Goal: Task Accomplishment & Management: Manage account settings

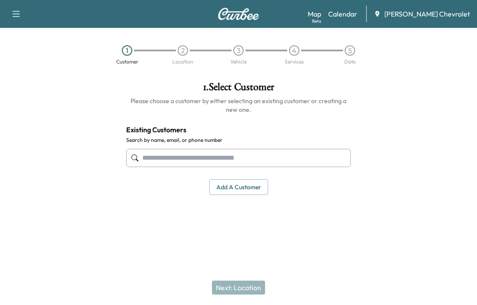
click at [353, 21] on div "Map Beta Calendar [PERSON_NAME] Chevrolet" at bounding box center [389, 14] width 162 height 17
click at [353, 17] on link "Calendar" at bounding box center [342, 14] width 29 height 10
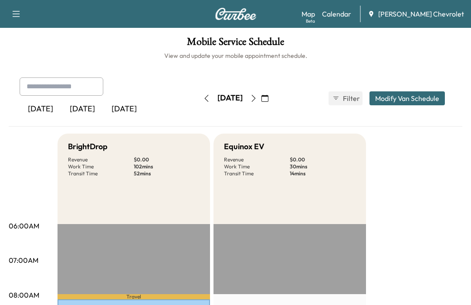
click at [257, 98] on icon "button" at bounding box center [253, 98] width 7 height 7
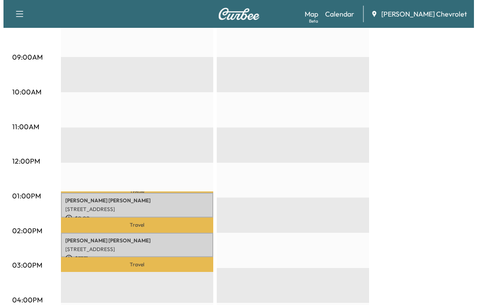
scroll to position [316, 0]
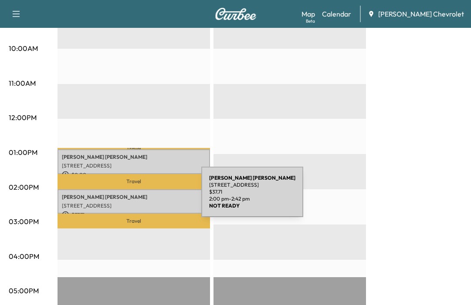
click at [136, 197] on p "[PERSON_NAME]" at bounding box center [134, 197] width 144 height 7
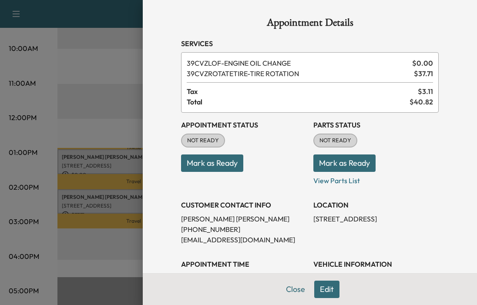
click at [213, 160] on button "Mark as Ready" at bounding box center [212, 163] width 62 height 17
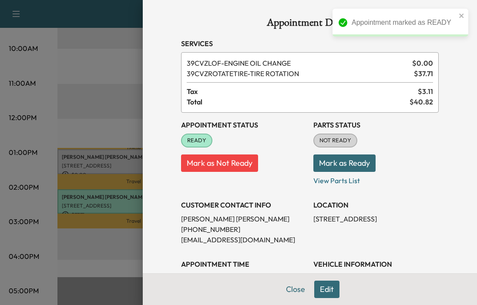
click at [348, 166] on button "Mark as Ready" at bounding box center [345, 163] width 62 height 17
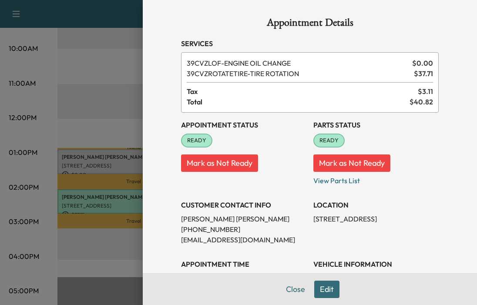
click at [89, 165] on div at bounding box center [238, 152] width 477 height 305
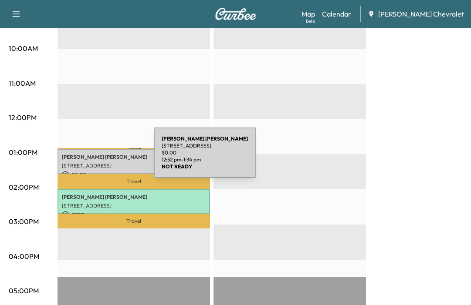
click at [88, 158] on div "[PERSON_NAME] [STREET_ADDRESS] $ 0.00 12:52 pm - 1:34 pm" at bounding box center [133, 161] width 152 height 25
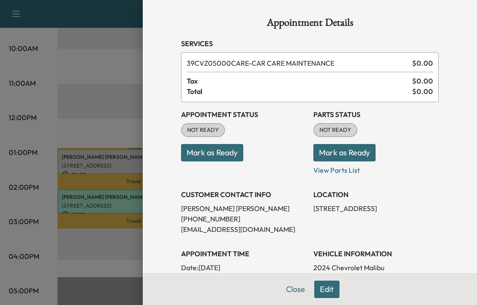
click at [216, 158] on button "Mark as Ready" at bounding box center [212, 152] width 62 height 17
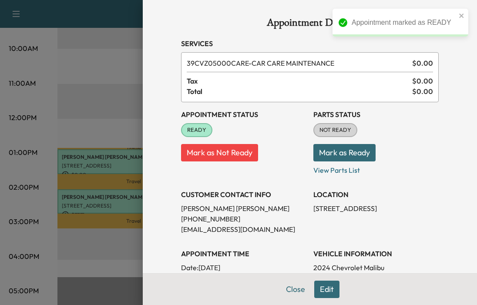
click at [335, 155] on button "Mark as Ready" at bounding box center [345, 152] width 62 height 17
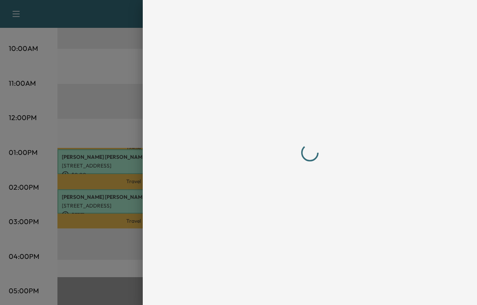
scroll to position [0, 0]
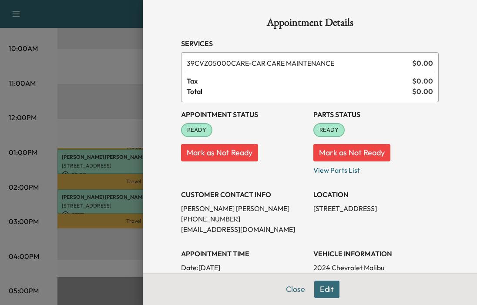
click at [100, 108] on div at bounding box center [238, 152] width 477 height 305
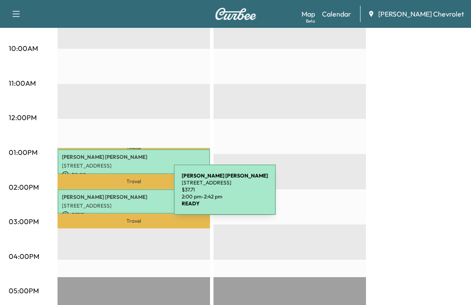
click at [108, 196] on p "[PERSON_NAME]" at bounding box center [134, 197] width 144 height 7
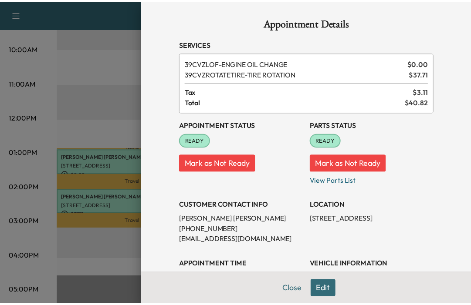
scroll to position [131, 0]
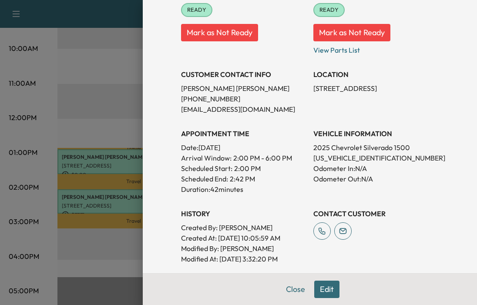
click at [356, 158] on p "[US_VEHICLE_IDENTIFICATION_NUMBER]" at bounding box center [376, 158] width 125 height 10
copy p "[US_VEHICLE_IDENTIFICATION_NUMBER]"
click at [295, 287] on button "Close" at bounding box center [296, 289] width 30 height 17
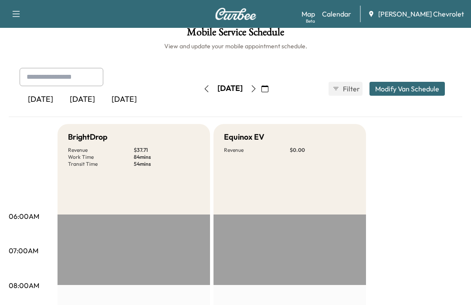
scroll to position [0, 0]
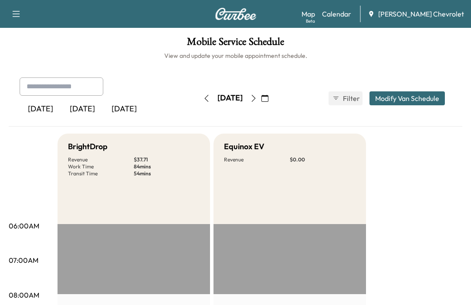
click at [257, 97] on icon "button" at bounding box center [253, 98] width 7 height 7
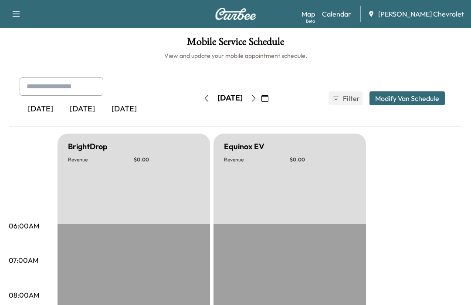
click at [257, 100] on icon "button" at bounding box center [253, 98] width 7 height 7
click at [255, 100] on icon "button" at bounding box center [253, 98] width 4 height 7
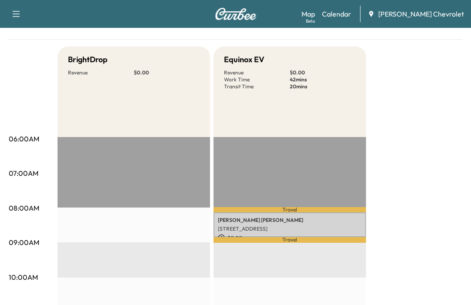
scroll to position [131, 0]
